Goal: Ask a question

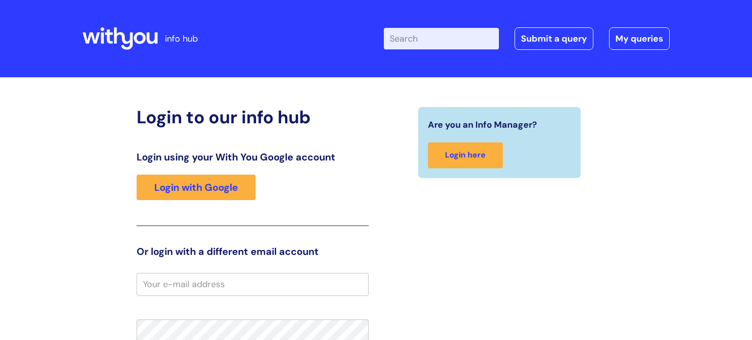
click at [453, 28] on input "Enter your search term here..." at bounding box center [441, 39] width 115 height 22
click at [426, 33] on input "Enter your search term here..." at bounding box center [441, 39] width 115 height 22
type input "detox"
click button "Search" at bounding box center [0, 0] width 0 height 0
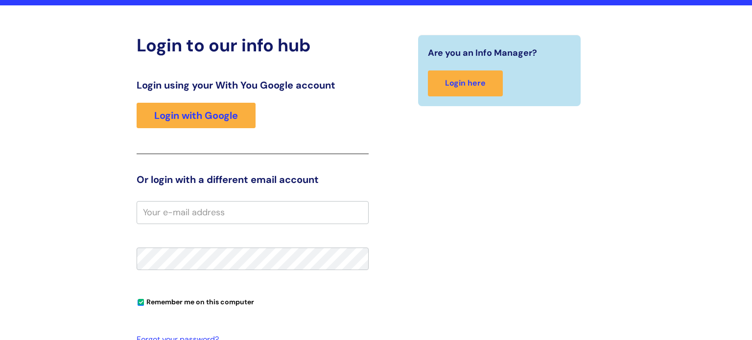
scroll to position [68, 0]
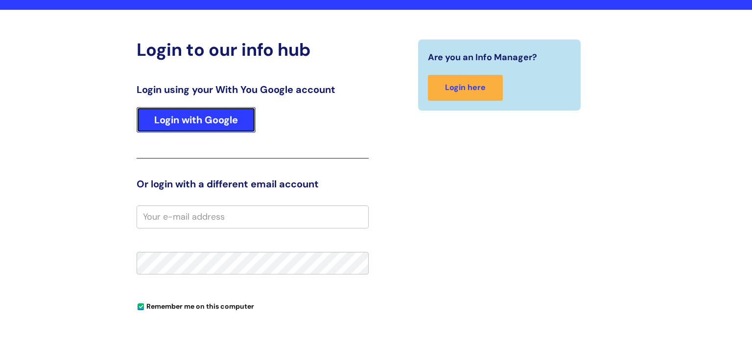
click at [200, 132] on link "Login with Google" at bounding box center [196, 119] width 119 height 25
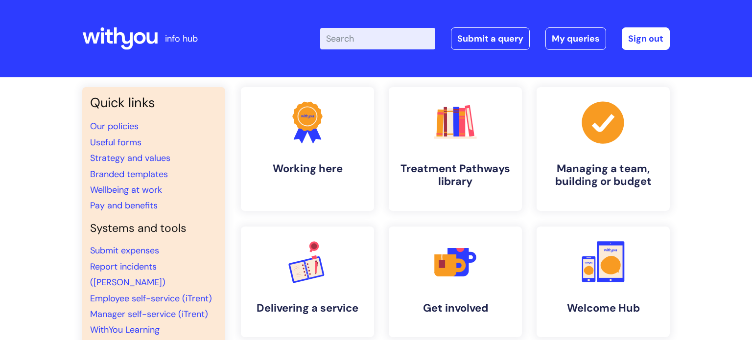
click at [353, 40] on input "Enter your search term here..." at bounding box center [377, 39] width 115 height 22
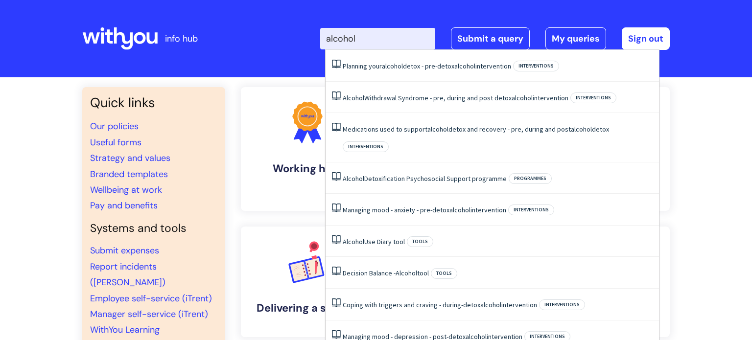
type input "alcohol"
click button "Search" at bounding box center [0, 0] width 0 height 0
